Goal: Transaction & Acquisition: Purchase product/service

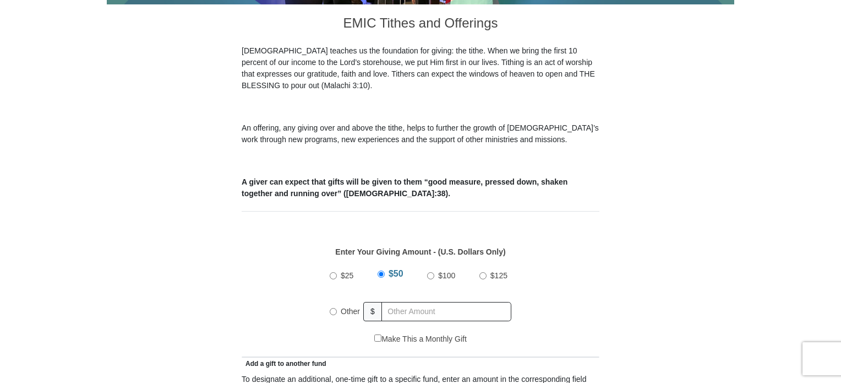
scroll to position [330, 0]
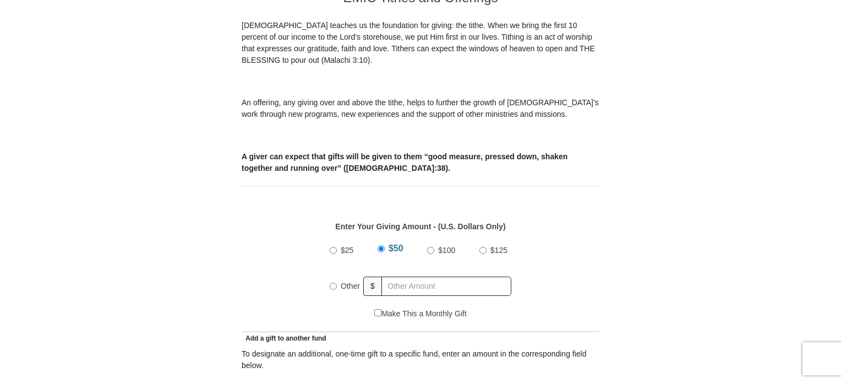
click at [333, 282] on input "Other" at bounding box center [333, 285] width 7 height 7
radio input "true"
type input "1"
click at [427, 247] on input "$100" at bounding box center [430, 250] width 7 height 7
radio input "true"
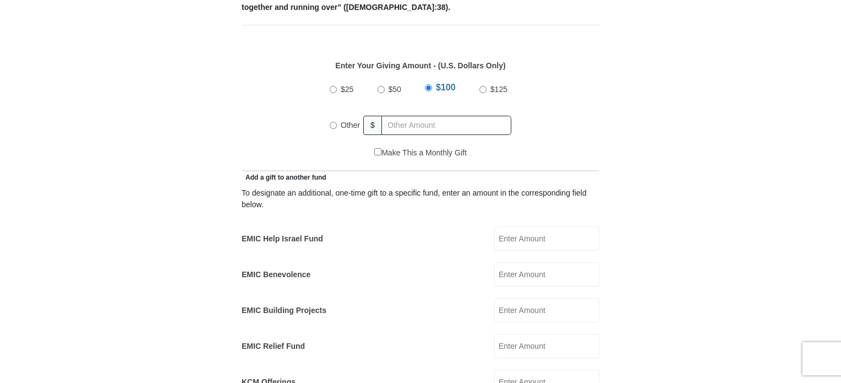
scroll to position [495, 0]
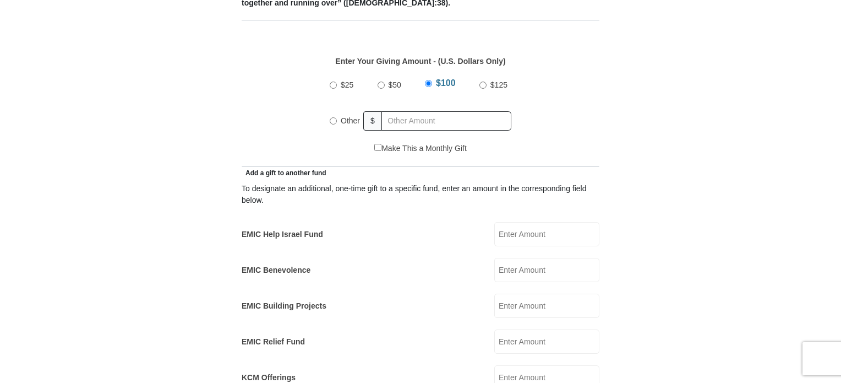
click at [546, 222] on input "EMIC Help Israel Fund" at bounding box center [546, 234] width 105 height 24
type input "50.00"
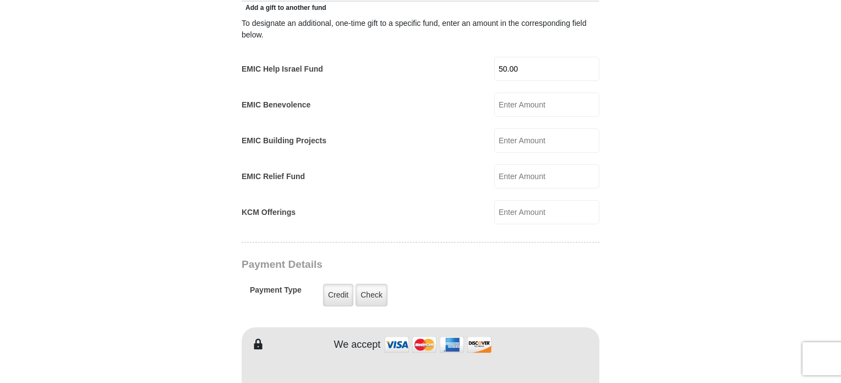
scroll to position [771, 0]
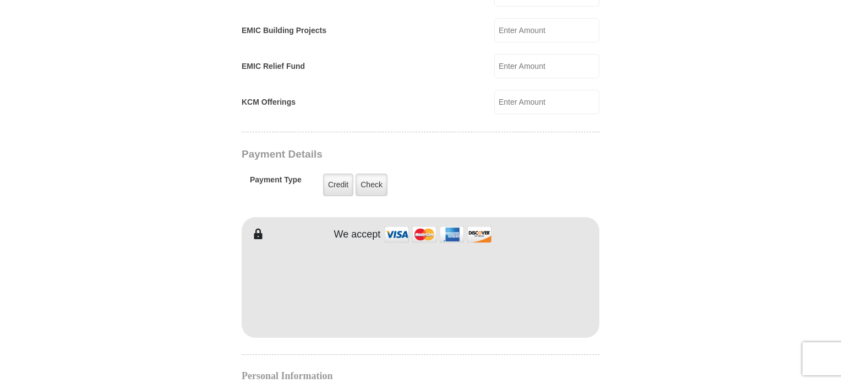
type input "Victoria"
type input "[PERSON_NAME]"
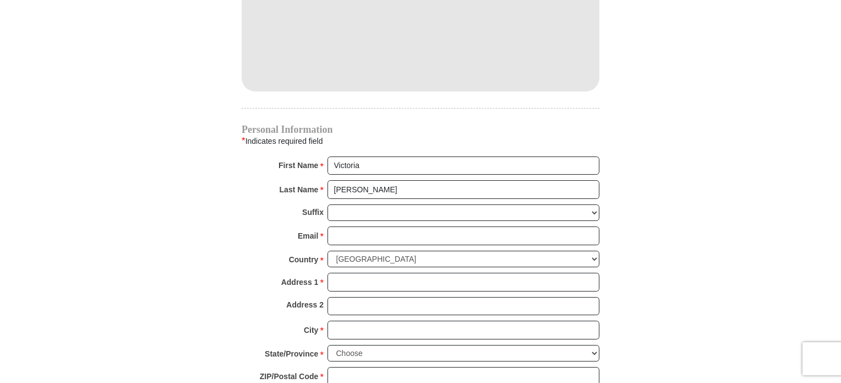
scroll to position [1046, 0]
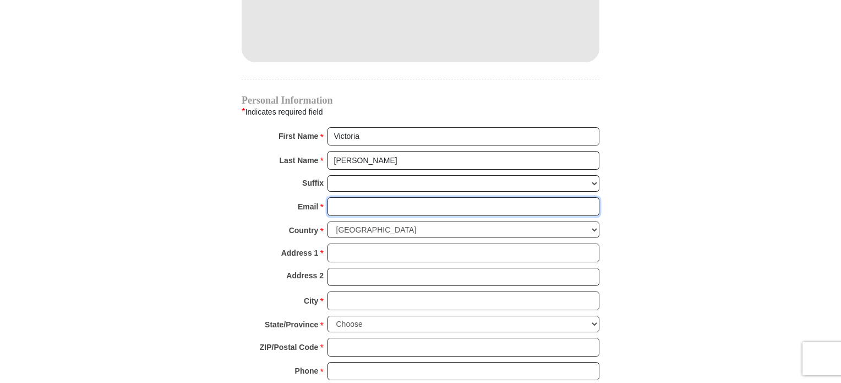
click at [363, 197] on input "Email *" at bounding box center [464, 206] width 272 height 19
type input "[EMAIL_ADDRESS][DOMAIN_NAME]"
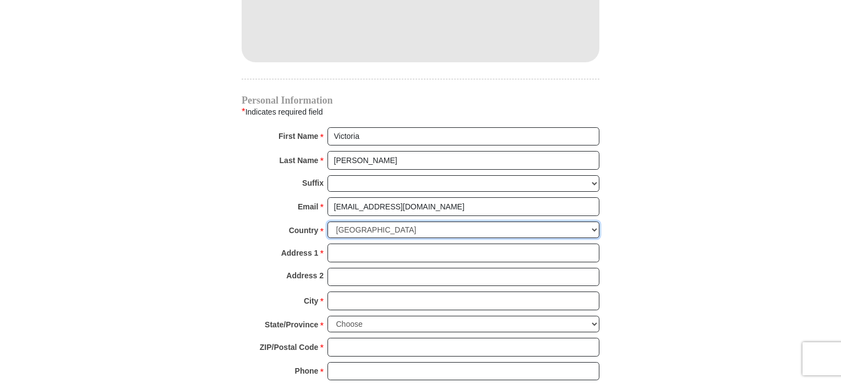
type input "[STREET_ADDRESS]"
type input "Stewardson"
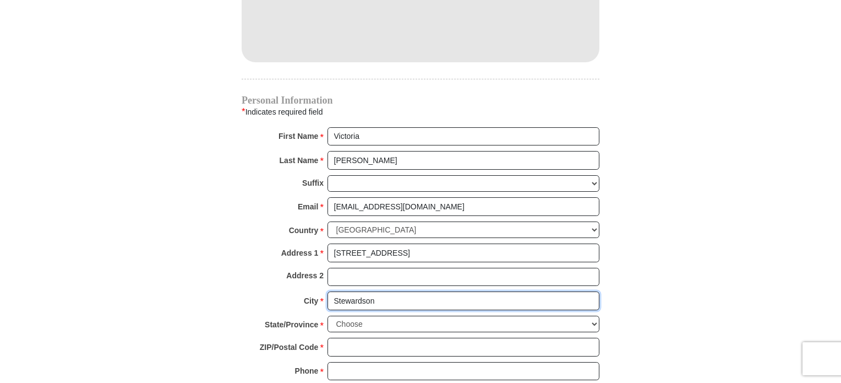
select select "IL"
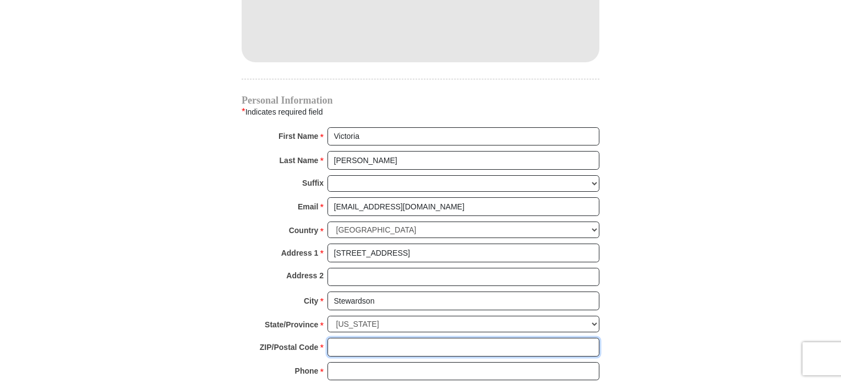
type input "62463"
type input "6182924086"
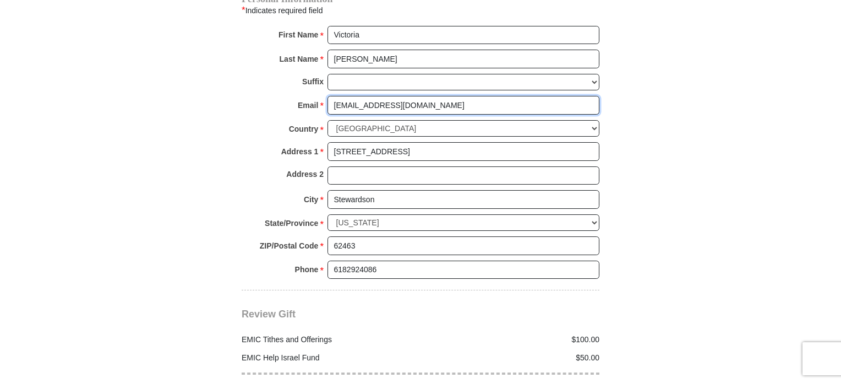
scroll to position [1211, 0]
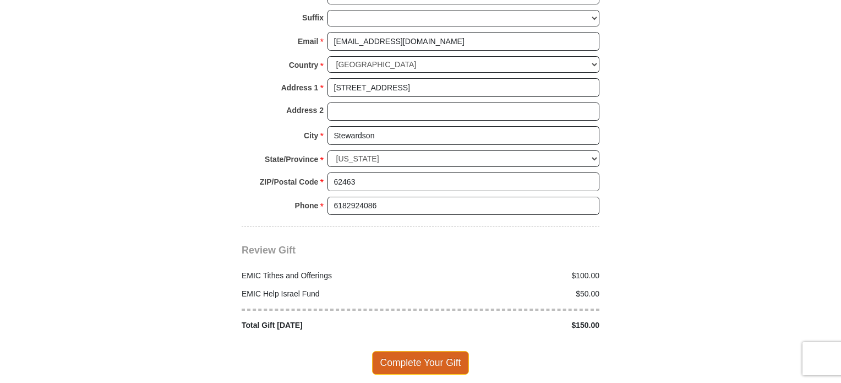
click at [417, 351] on span "Complete Your Gift" at bounding box center [420, 362] width 97 height 23
